Goal: Transaction & Acquisition: Download file/media

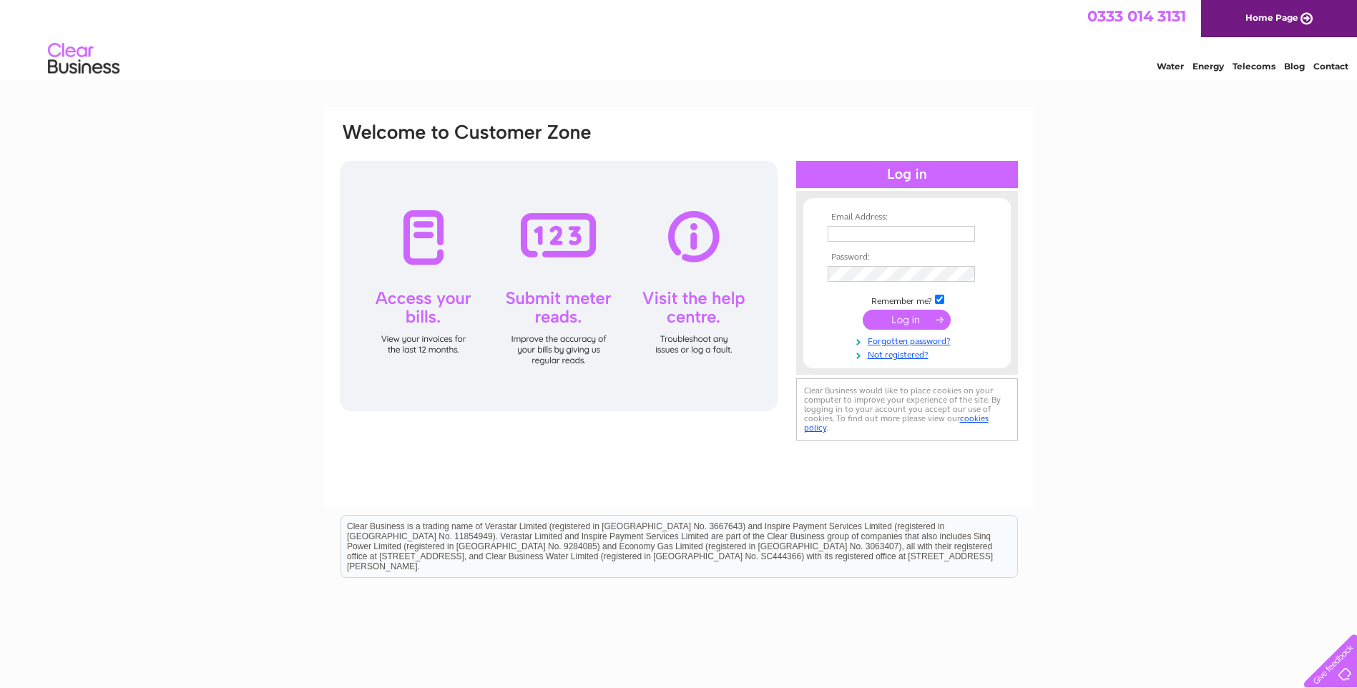
type input "[PERSON_NAME][EMAIL_ADDRESS][DOMAIN_NAME]"
drag, startPoint x: 912, startPoint y: 325, endPoint x: 900, endPoint y: 333, distance: 14.9
click at [912, 325] on input "submit" at bounding box center [907, 320] width 88 height 20
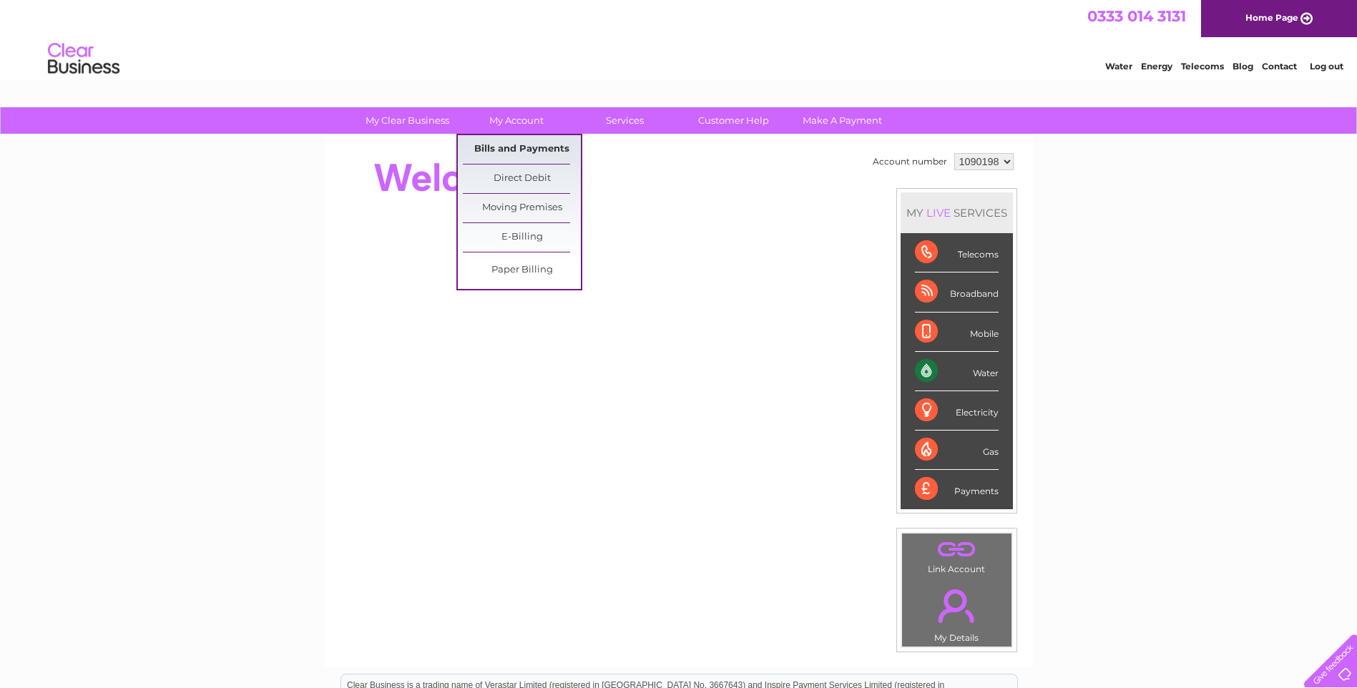
click at [538, 152] on link "Bills and Payments" at bounding box center [522, 149] width 118 height 29
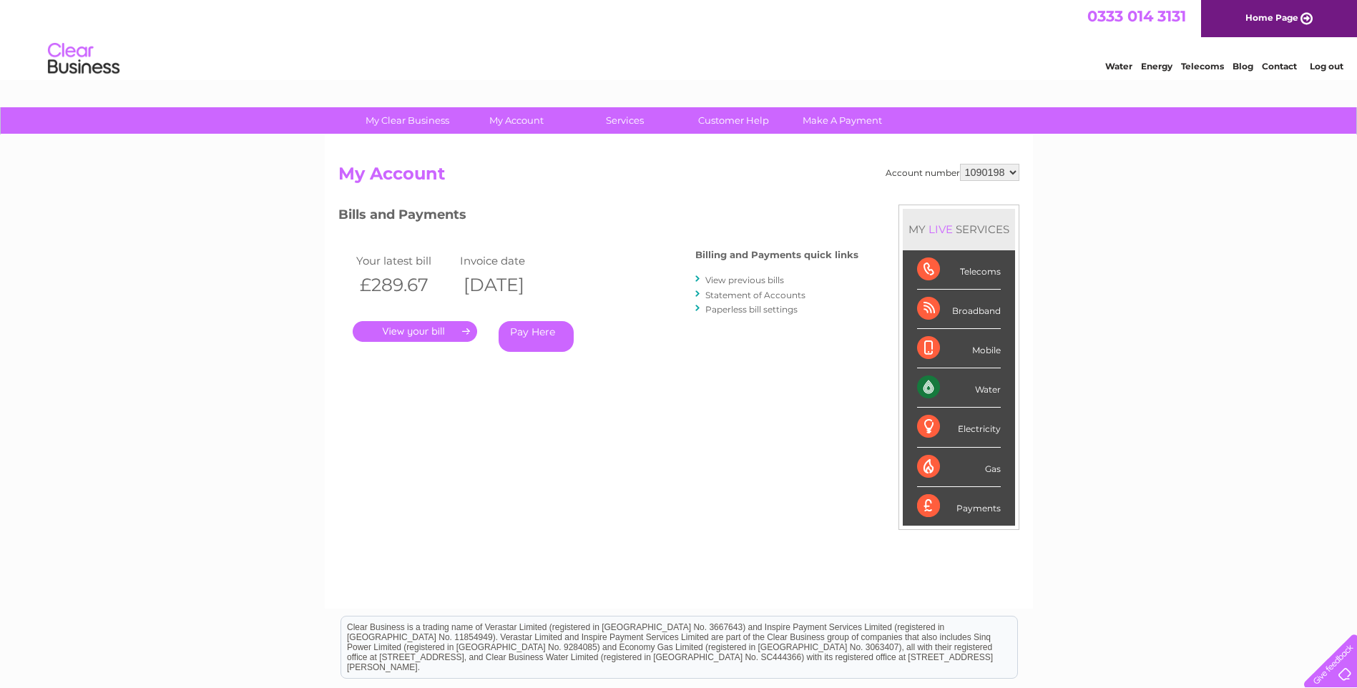
click at [468, 331] on link "." at bounding box center [415, 331] width 125 height 21
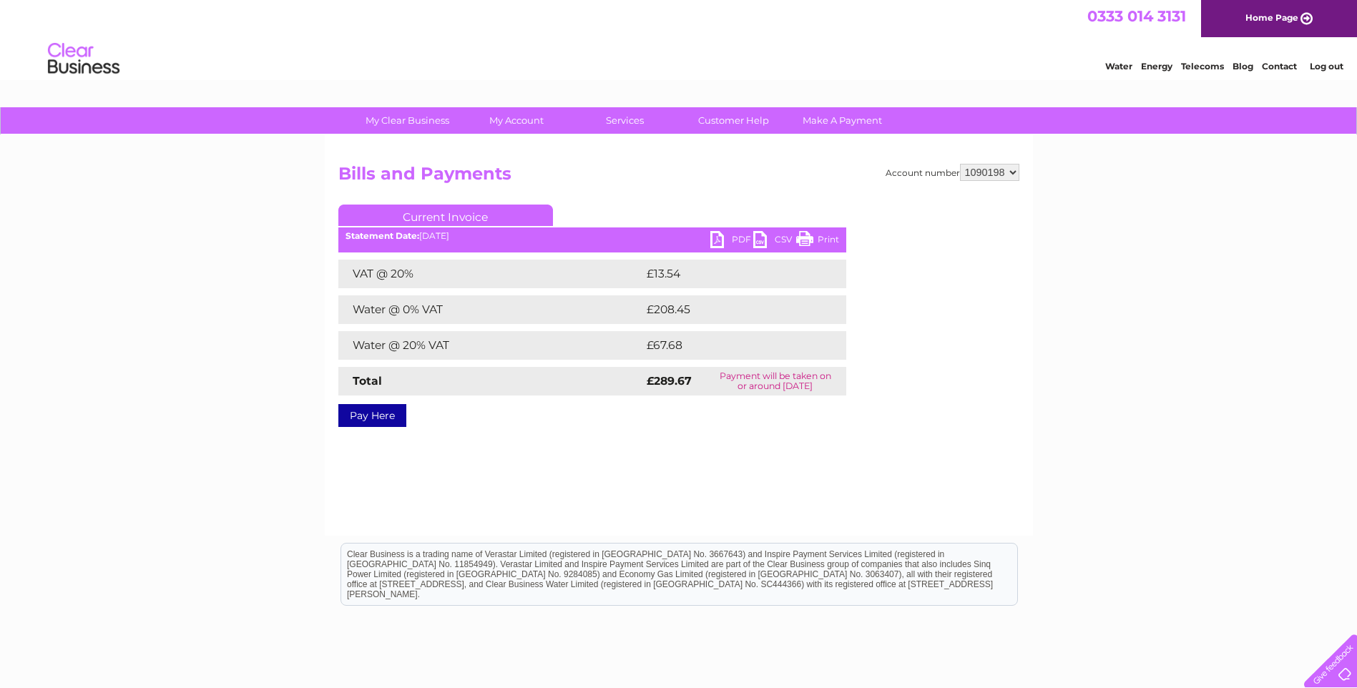
click at [718, 238] on link "PDF" at bounding box center [732, 241] width 43 height 21
